Goal: Information Seeking & Learning: Learn about a topic

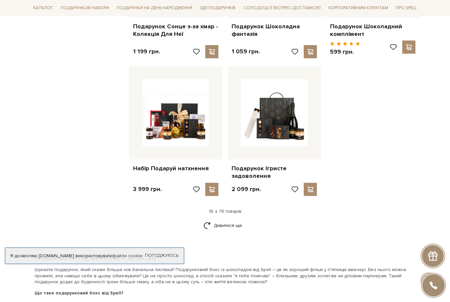
scroll to position [773, 0]
click at [178, 112] on img at bounding box center [175, 112] width 67 height 67
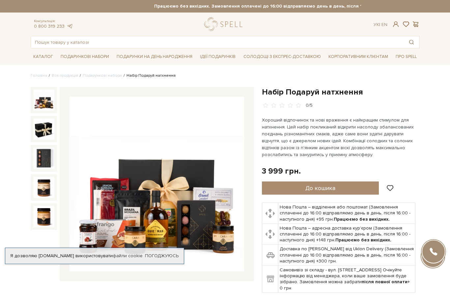
click at [179, 187] on img at bounding box center [156, 184] width 174 height 174
click at [42, 157] on img at bounding box center [43, 157] width 21 height 21
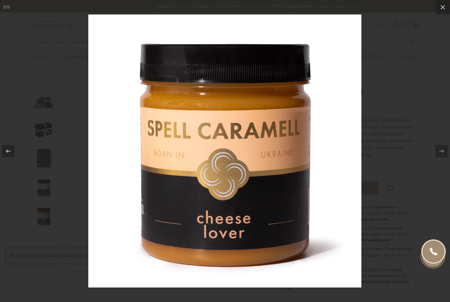
click at [444, 12] on button at bounding box center [442, 7] width 14 height 14
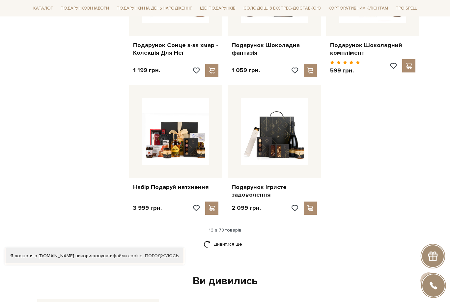
scroll to position [749, 0]
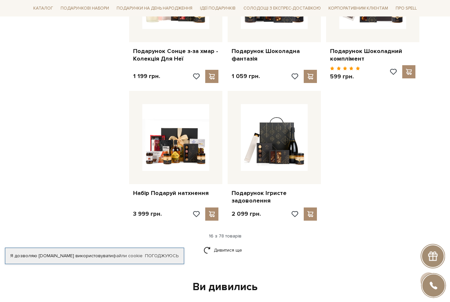
click at [233, 244] on link "Дивитися ще" at bounding box center [224, 250] width 43 height 12
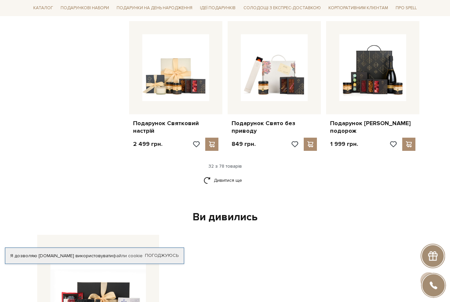
scroll to position [1498, 0]
click at [370, 83] on img at bounding box center [372, 67] width 67 height 67
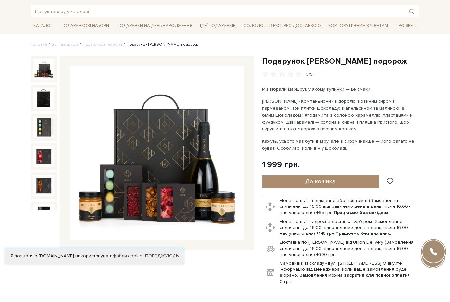
scroll to position [31, 0]
click at [132, 150] on img at bounding box center [156, 153] width 174 height 174
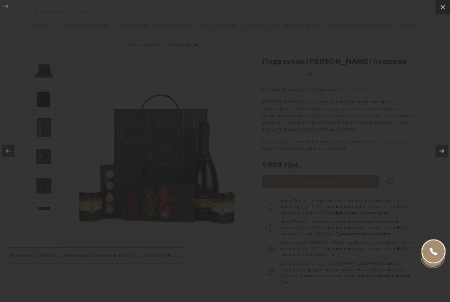
scroll to position [31, 0]
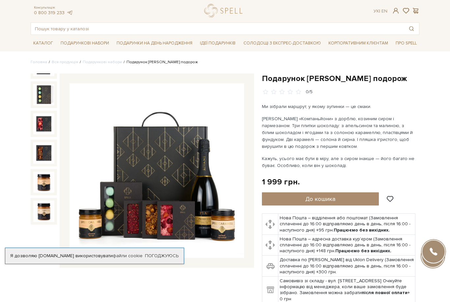
scroll to position [13, 0]
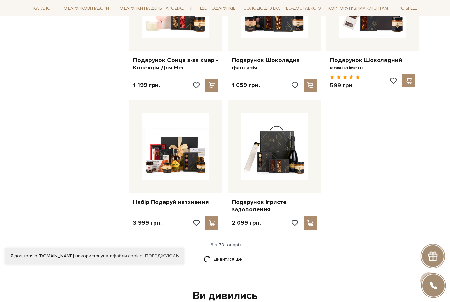
scroll to position [741, 0]
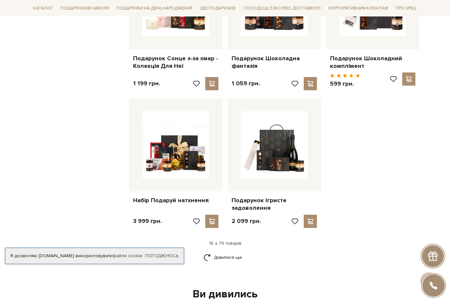
click at [232, 251] on link "Дивитися ще" at bounding box center [224, 257] width 43 height 12
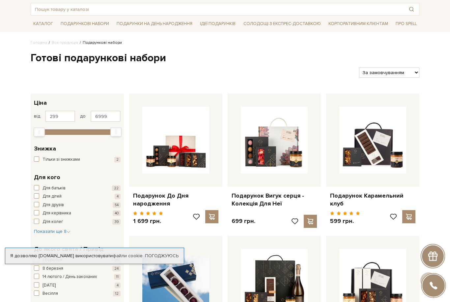
scroll to position [0, 0]
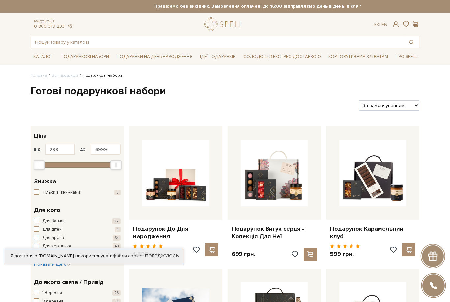
click at [410, 104] on select "За замовчуванням За Ціною (зростання) За Ціною (зменшення) Новинки За популярні…" at bounding box center [389, 105] width 60 height 10
select select "https://spellchocolate.com/our-productions/podarunkovi-box/?sort=p.price&order=…"
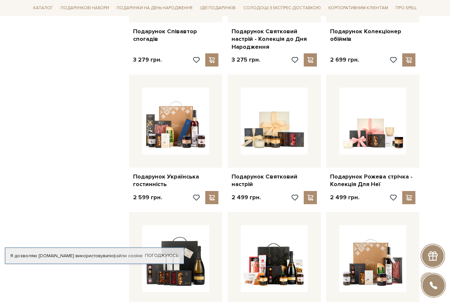
scroll to position [473, 0]
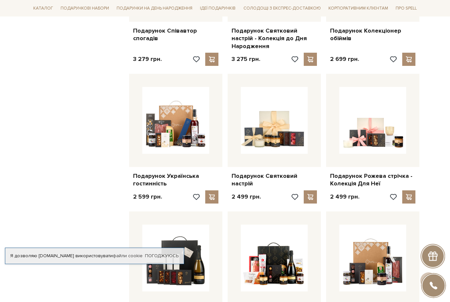
click at [159, 128] on img at bounding box center [175, 120] width 67 height 67
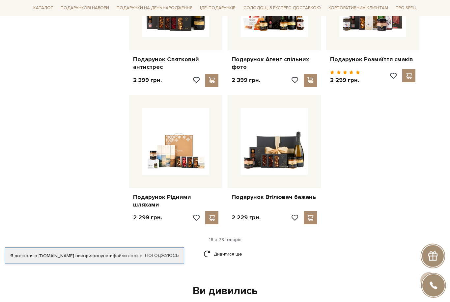
scroll to position [730, 0]
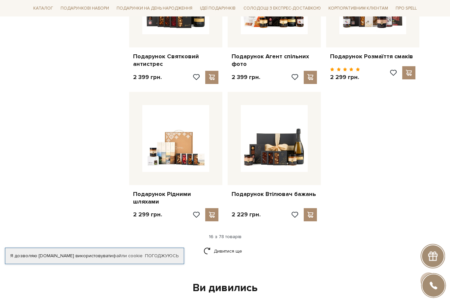
click at [236, 245] on link "Дивитися ще" at bounding box center [224, 251] width 43 height 12
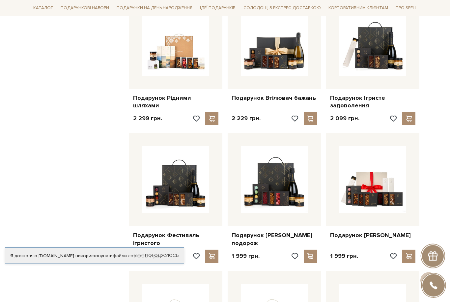
scroll to position [846, 0]
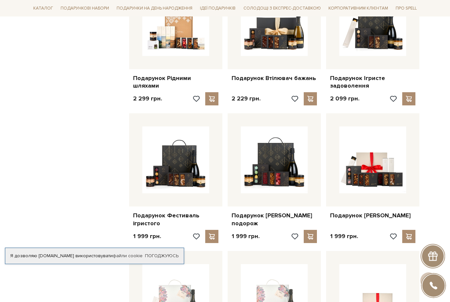
click at [176, 165] on img at bounding box center [175, 159] width 67 height 67
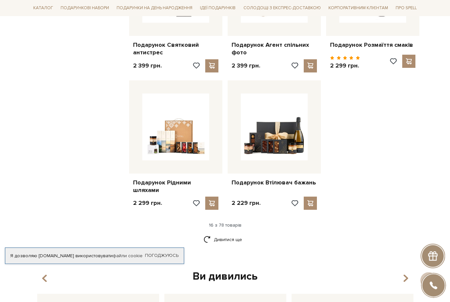
scroll to position [781, 0]
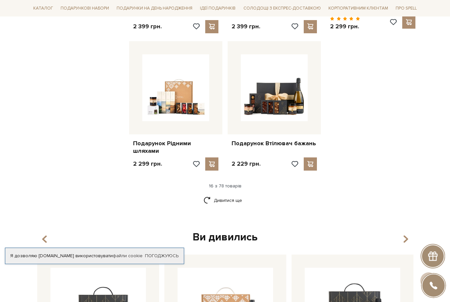
click at [228, 194] on link "Дивитися ще" at bounding box center [224, 200] width 43 height 12
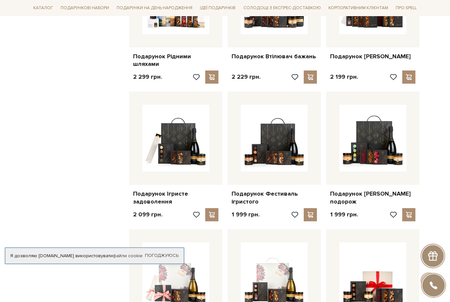
scroll to position [866, 0]
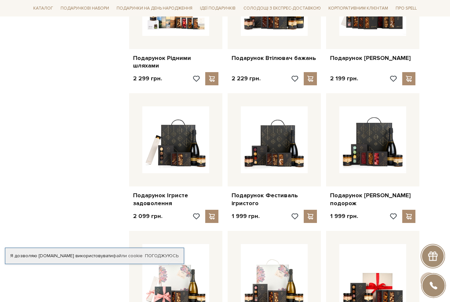
click at [177, 125] on img at bounding box center [175, 139] width 67 height 67
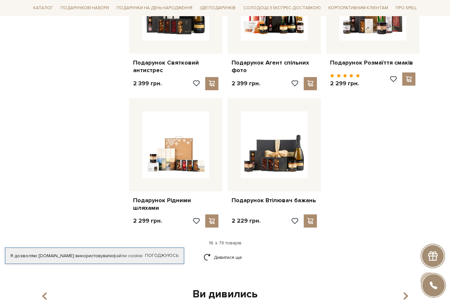
scroll to position [730, 0]
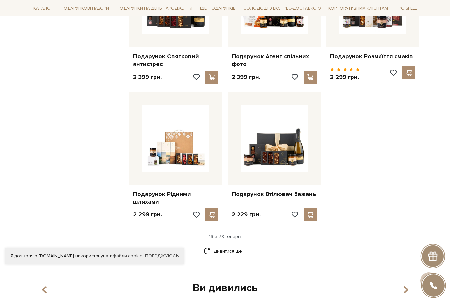
click at [230, 245] on link "Дивитися ще" at bounding box center [224, 251] width 43 height 12
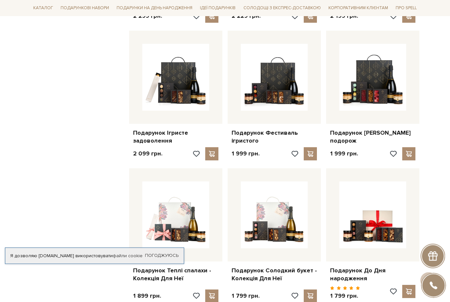
scroll to position [926, 0]
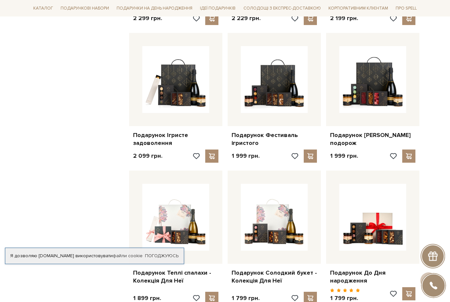
click at [362, 103] on div at bounding box center [372, 79] width 93 height 93
click at [372, 131] on link "Подарунок [PERSON_NAME] подорож" at bounding box center [372, 138] width 85 height 15
